Goal: Find specific page/section: Find specific page/section

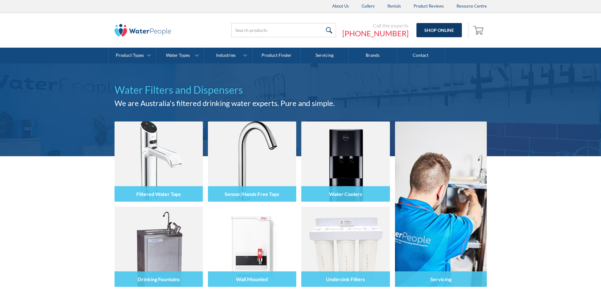
click at [432, 27] on link "Shop Online" at bounding box center [439, 30] width 45 height 14
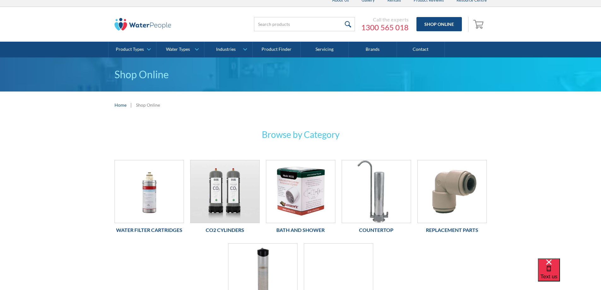
scroll to position [126, 0]
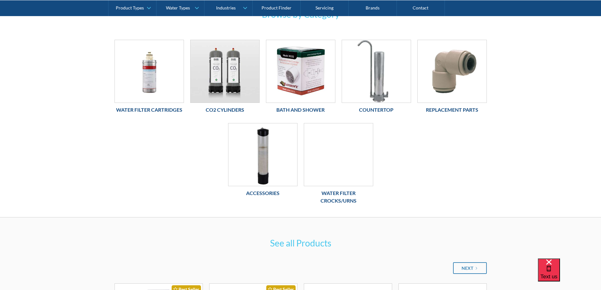
click at [338, 190] on h6 "Water Filter Crocks/Urns" at bounding box center [338, 196] width 69 height 15
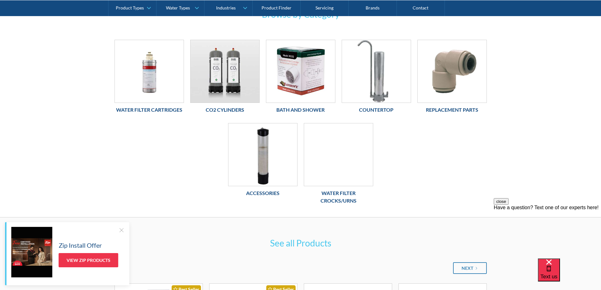
click at [342, 188] on link "Water Filter Crocks/Urns" at bounding box center [338, 165] width 69 height 85
click at [342, 192] on h6 "Water Filter Crocks/Urns" at bounding box center [338, 196] width 69 height 15
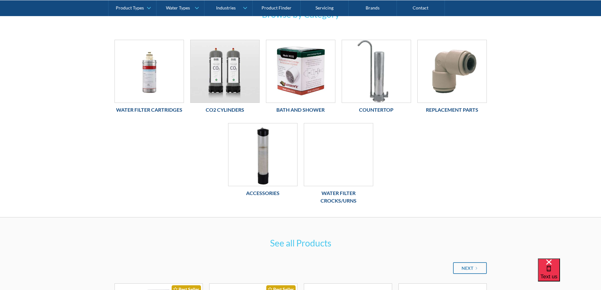
click at [341, 196] on h6 "Water Filter Crocks/Urns" at bounding box center [338, 196] width 69 height 15
